Goal: Task Accomplishment & Management: Manage account settings

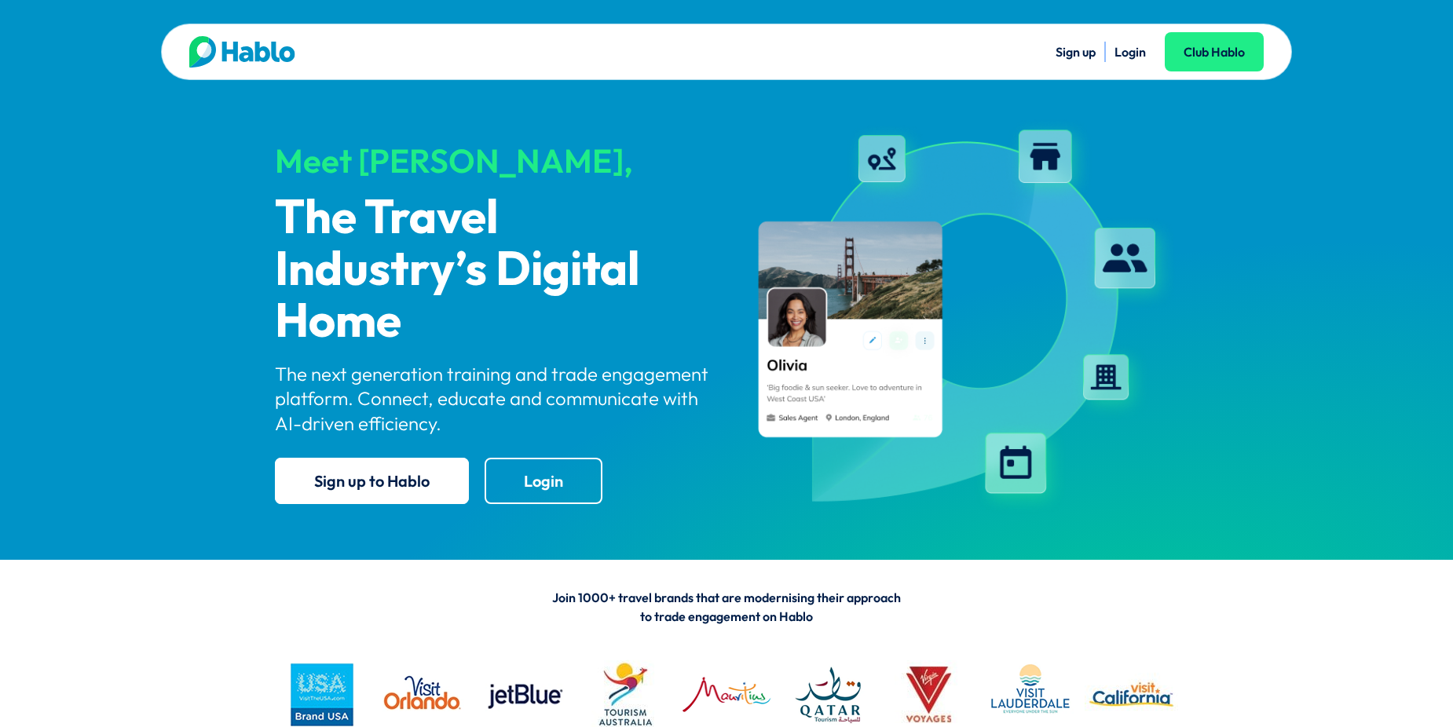
click at [1134, 54] on link "Login" at bounding box center [1130, 52] width 31 height 16
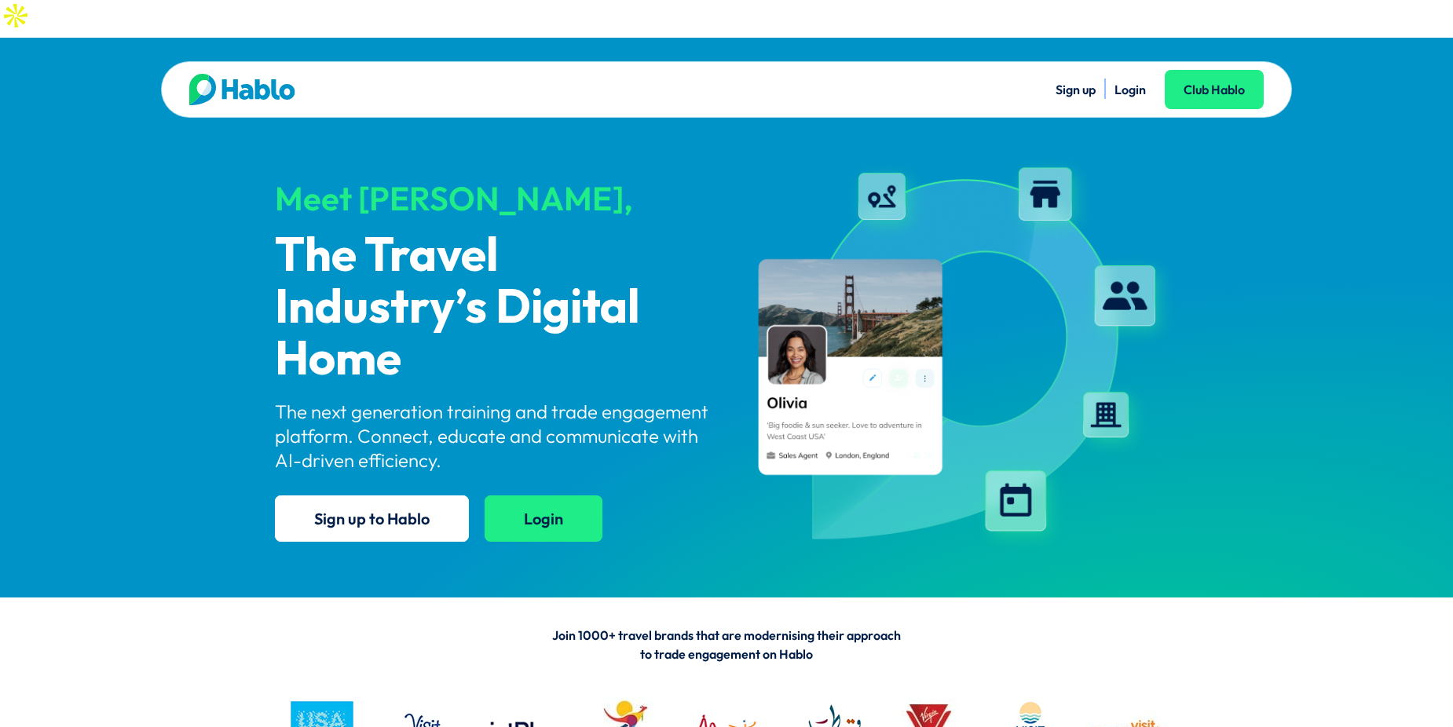
click at [537, 496] on link "Login" at bounding box center [544, 519] width 118 height 46
click at [535, 496] on link "Login" at bounding box center [544, 519] width 118 height 46
click at [1131, 82] on link "Login" at bounding box center [1130, 90] width 31 height 16
